Goal: Information Seeking & Learning: Learn about a topic

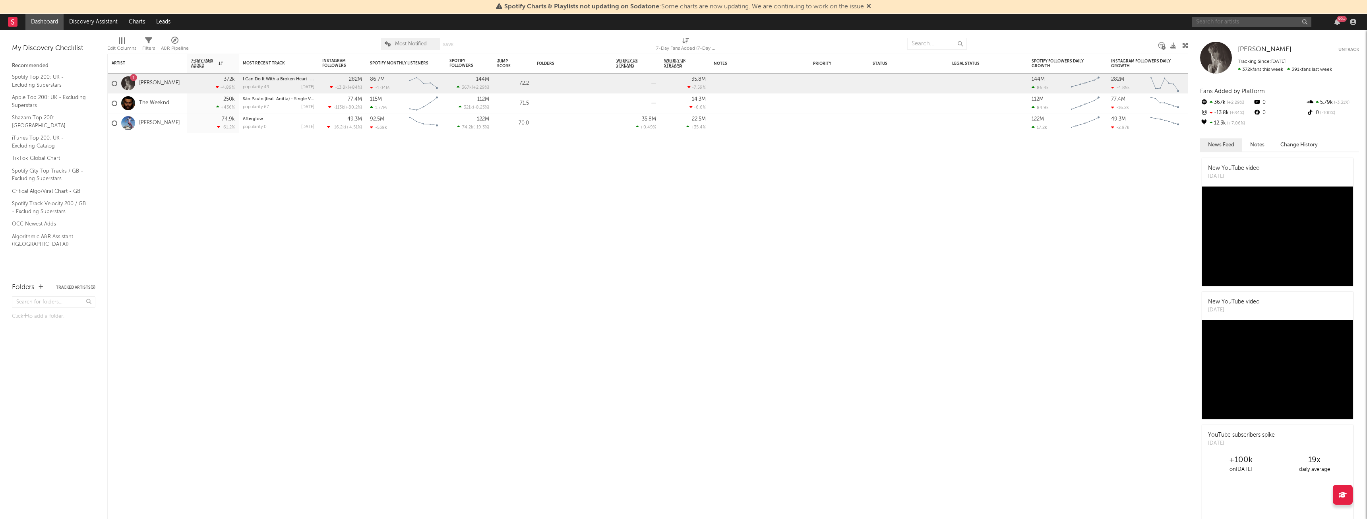
click at [1220, 19] on input "text" at bounding box center [1252, 22] width 119 height 10
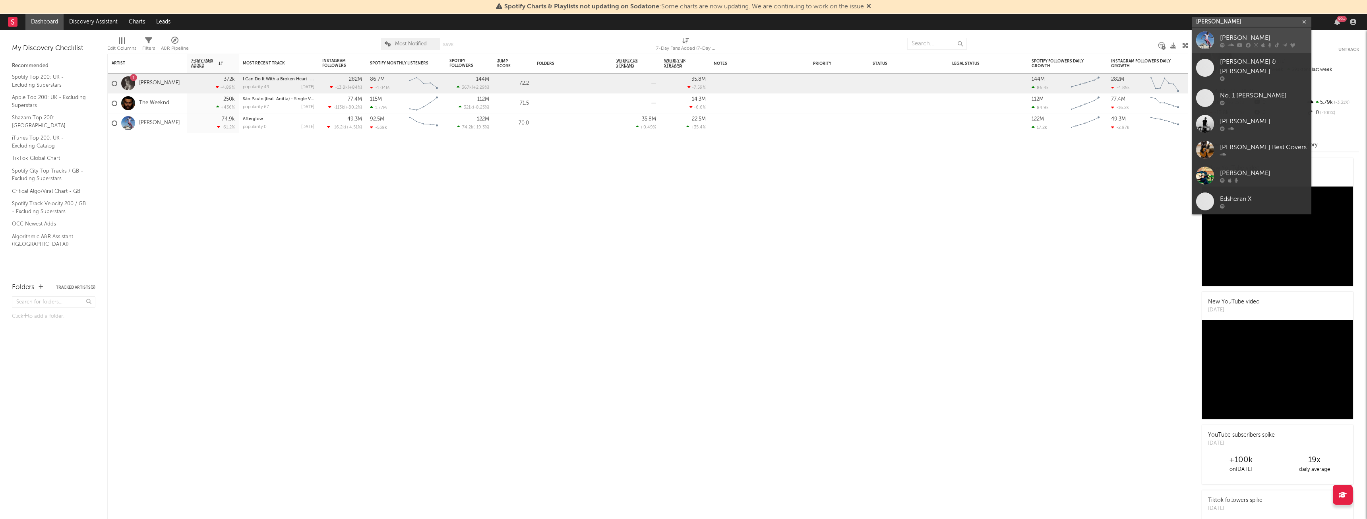
type input "[PERSON_NAME]"
click at [1245, 34] on div "[PERSON_NAME]" at bounding box center [1263, 38] width 87 height 10
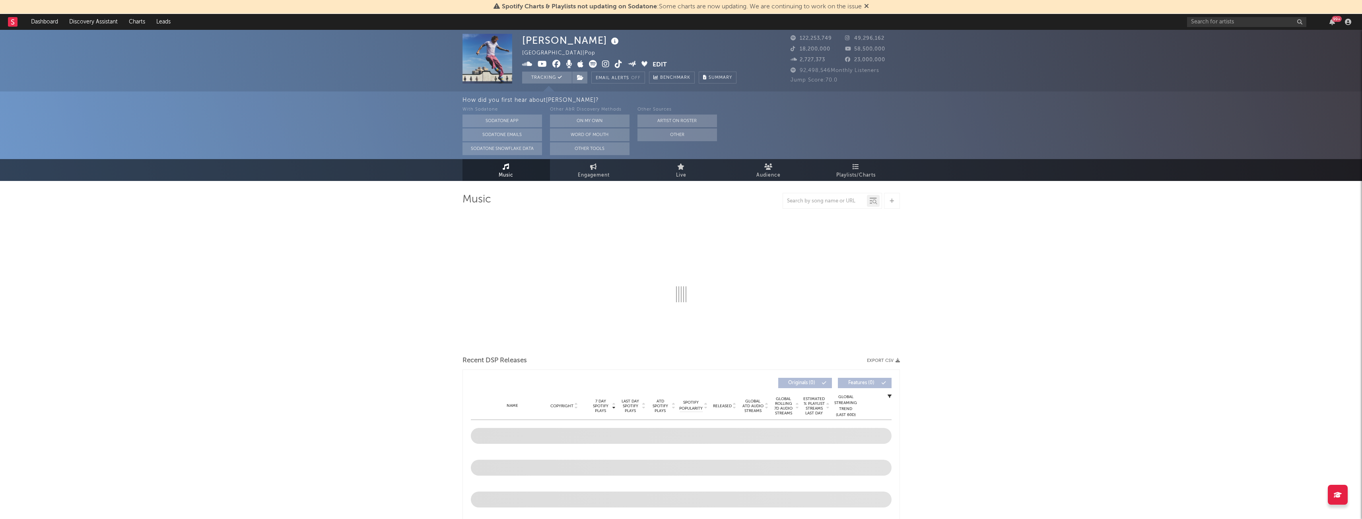
select select "6m"
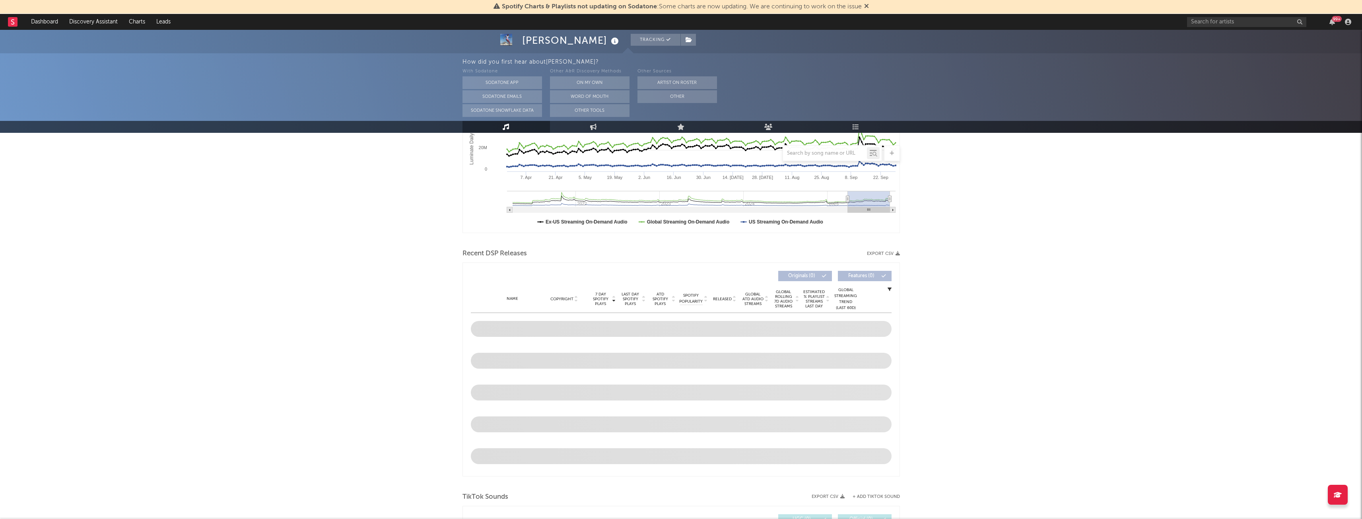
scroll to position [119, 0]
